Goal: Task Accomplishment & Management: Use online tool/utility

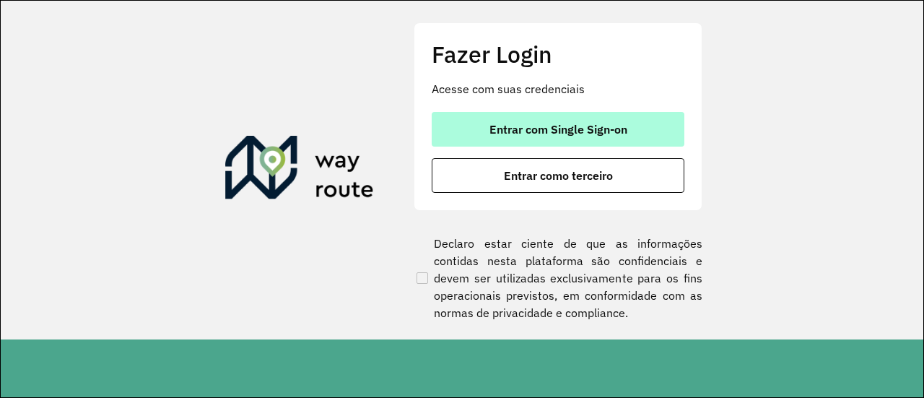
click at [529, 126] on span "Entrar com Single Sign-on" at bounding box center [559, 129] width 138 height 12
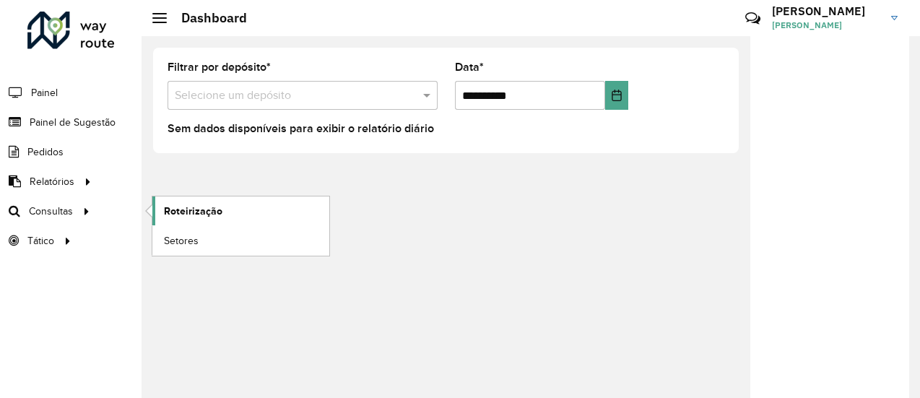
click at [184, 206] on span "Roteirização" at bounding box center [193, 211] width 58 height 15
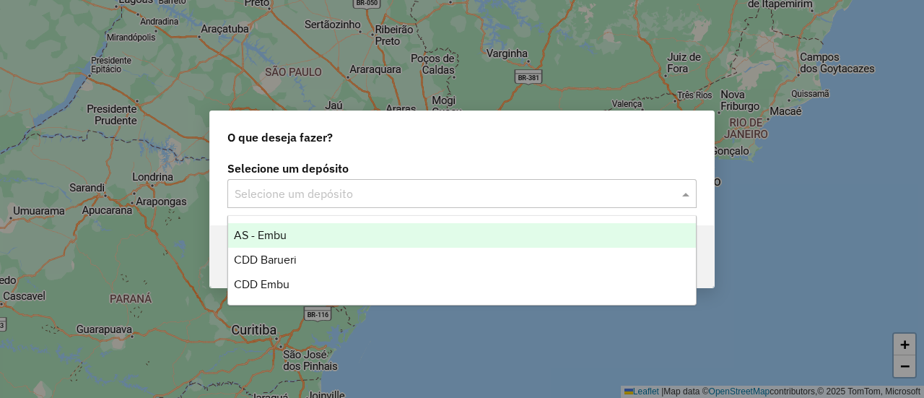
click at [342, 195] on input "text" at bounding box center [448, 194] width 426 height 17
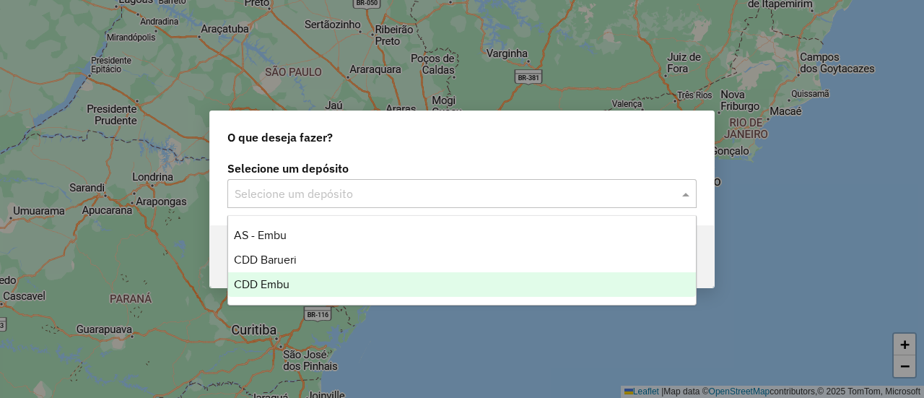
click at [300, 274] on div "CDD Embu" at bounding box center [461, 284] width 467 height 25
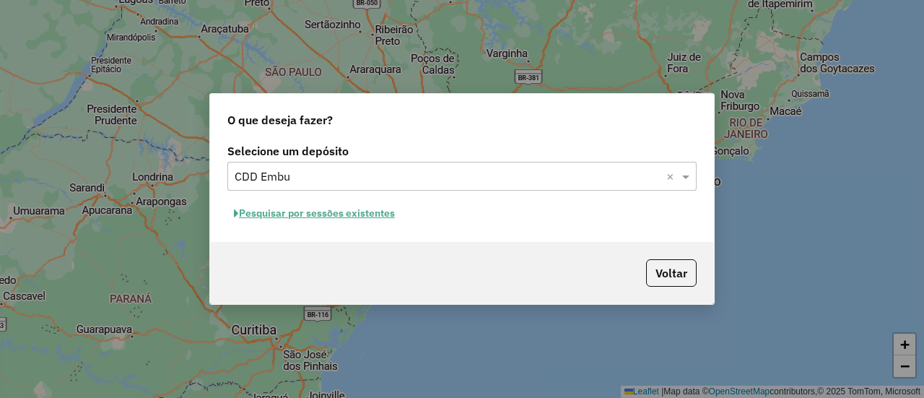
click at [312, 214] on button "Pesquisar por sessões existentes" at bounding box center [314, 213] width 174 height 22
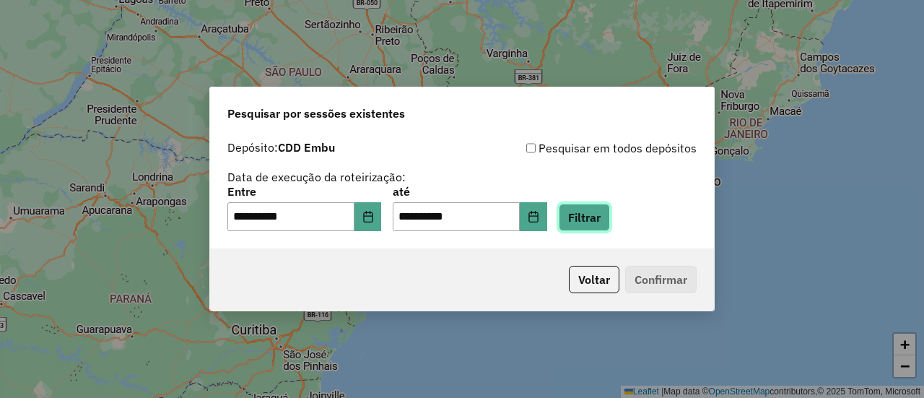
click at [604, 217] on button "Filtrar" at bounding box center [584, 217] width 51 height 27
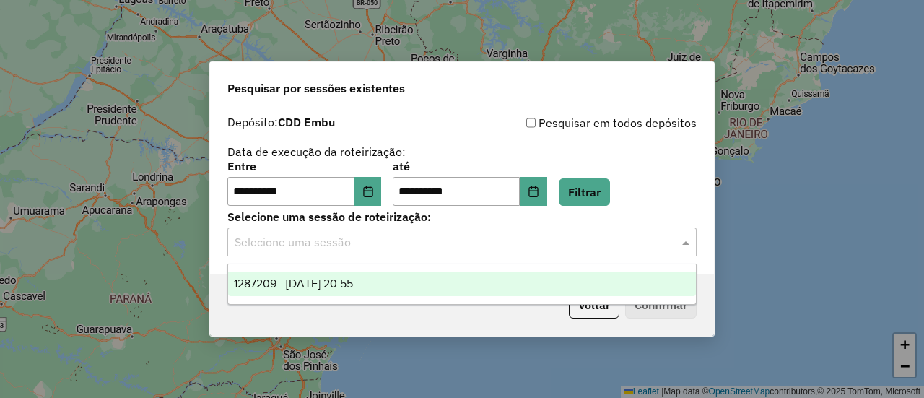
click at [415, 249] on input "text" at bounding box center [448, 242] width 426 height 17
click at [383, 272] on div "1287209 - 02/10/2025 20:55" at bounding box center [461, 283] width 467 height 25
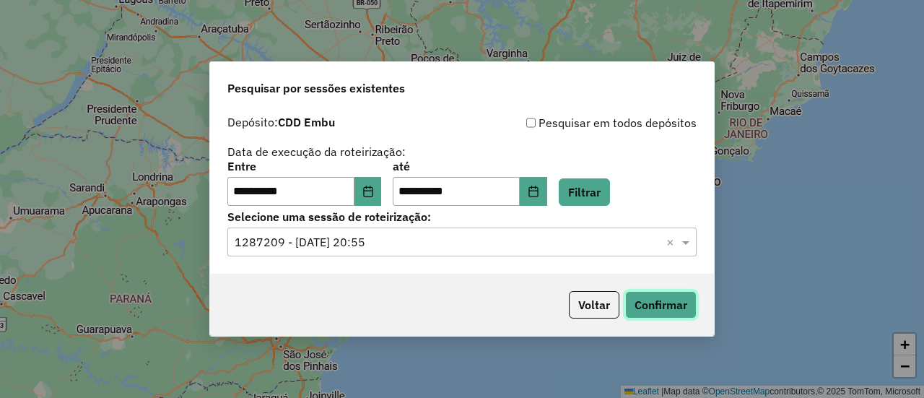
click at [645, 297] on button "Confirmar" at bounding box center [660, 304] width 71 height 27
